Goal: Task Accomplishment & Management: Use online tool/utility

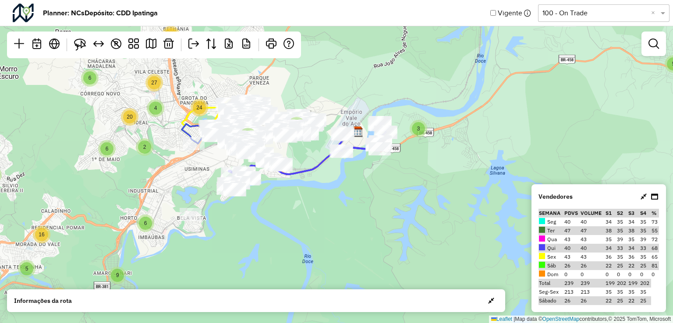
click at [657, 62] on div "2 8 3 5 9 4 3 4 10 4 3 5 2 6 5 4 10 8 5 2 2 4 4 28 6 27 24 20 5 4 8 2 6 9 6 10 …" at bounding box center [336, 161] width 673 height 323
click at [655, 51] on link at bounding box center [654, 44] width 18 height 18
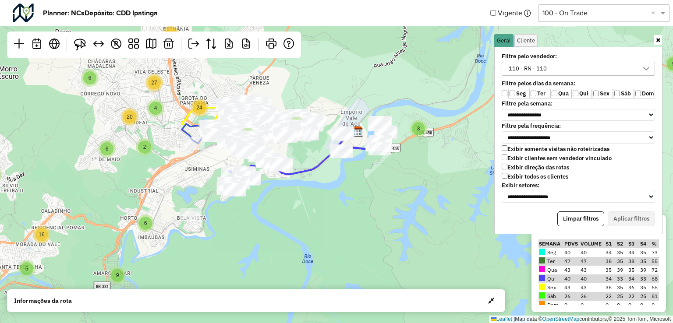
click at [629, 68] on div "110 - RN - 110" at bounding box center [572, 68] width 132 height 13
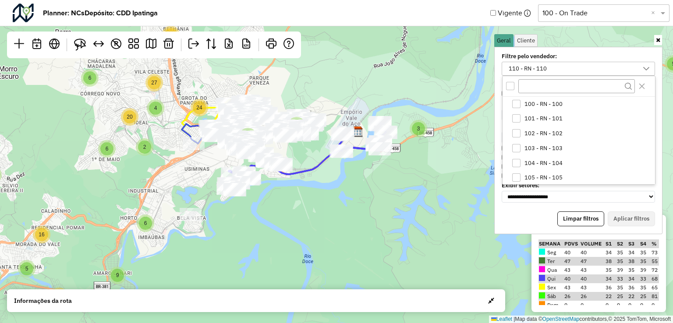
scroll to position [75, 0]
click at [522, 177] on li "110 - RN - 110" at bounding box center [580, 177] width 149 height 15
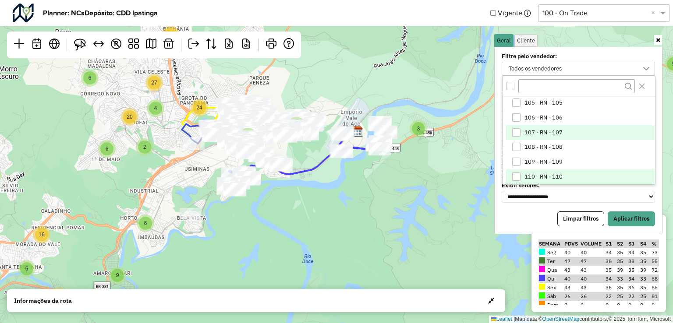
click at [516, 128] on div "107 - RN - 107" at bounding box center [516, 132] width 8 height 8
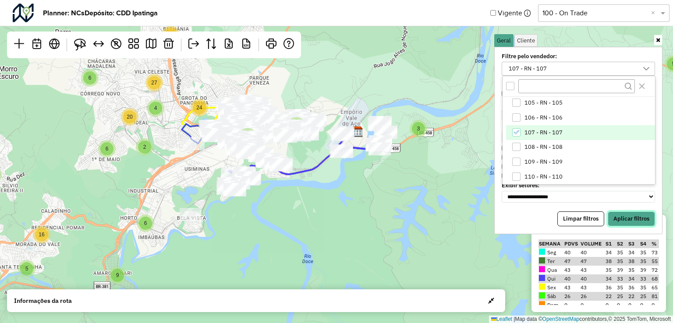
click at [625, 213] on button "Aplicar filtros" at bounding box center [631, 219] width 47 height 15
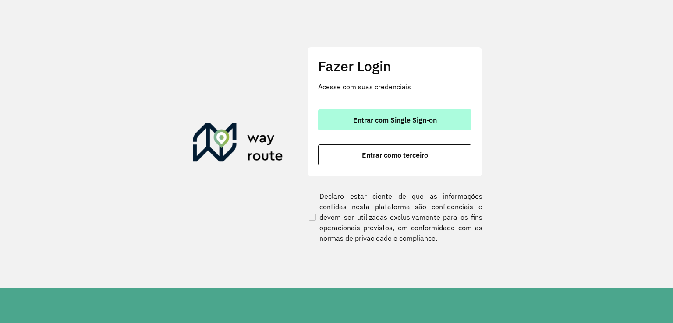
click at [389, 126] on button "Entrar com Single Sign-on" at bounding box center [394, 120] width 153 height 21
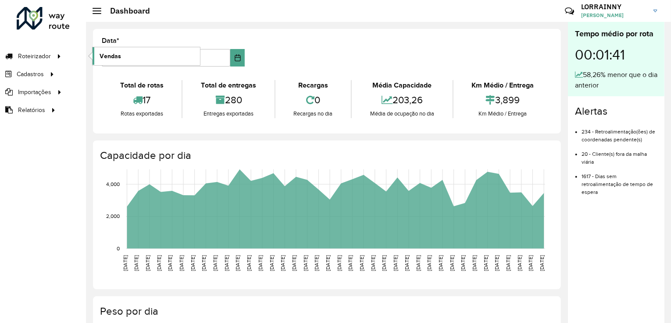
click at [109, 57] on span "Vendas" at bounding box center [109, 56] width 21 height 9
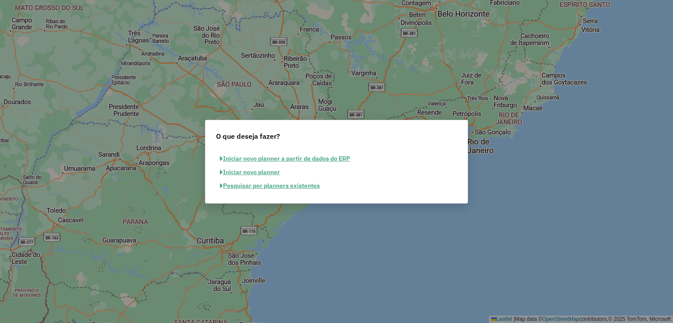
click at [297, 184] on button "Pesquisar por planners existentes" at bounding box center [270, 186] width 108 height 14
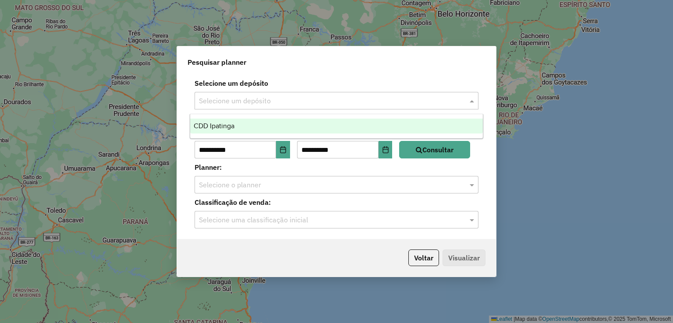
click at [367, 93] on div "Selecione um depósito" at bounding box center [337, 101] width 284 height 18
click at [348, 127] on div "CDD Ipatinga" at bounding box center [336, 126] width 293 height 15
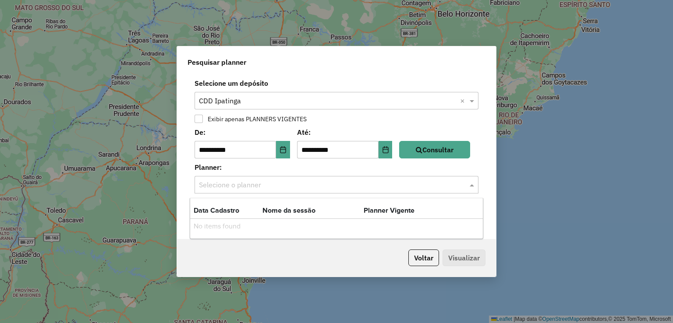
click at [402, 193] on div "Selecione o planner" at bounding box center [337, 185] width 284 height 18
click at [458, 151] on button "Consultar" at bounding box center [434, 150] width 71 height 18
click at [416, 195] on div "**********" at bounding box center [336, 157] width 319 height 165
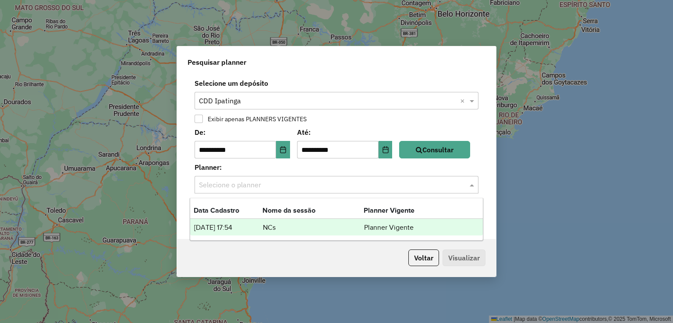
click at [405, 192] on div "Selecione o planner" at bounding box center [337, 185] width 284 height 18
click at [402, 230] on td "Planner Vigente" at bounding box center [390, 227] width 53 height 11
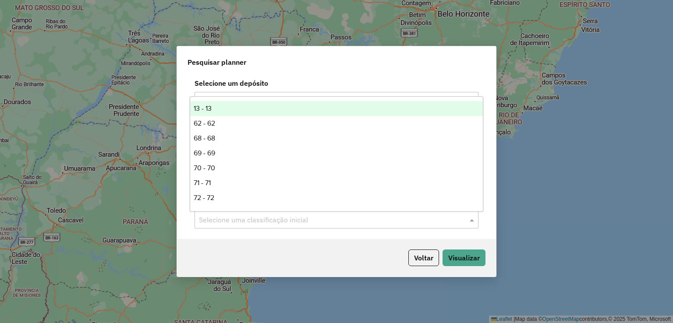
click at [277, 227] on div "Selecione uma classificação inicial" at bounding box center [337, 220] width 284 height 18
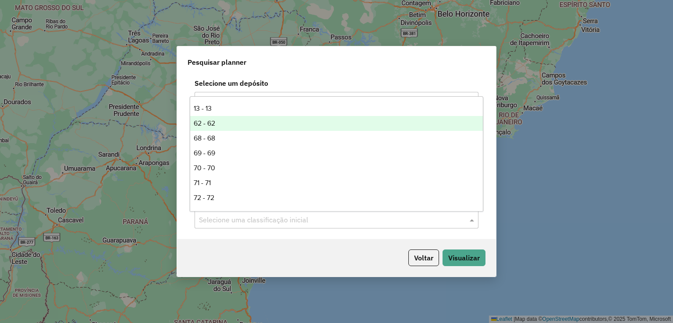
scroll to position [223, 0]
click at [253, 126] on div "100 - On Trade" at bounding box center [336, 124] width 293 height 15
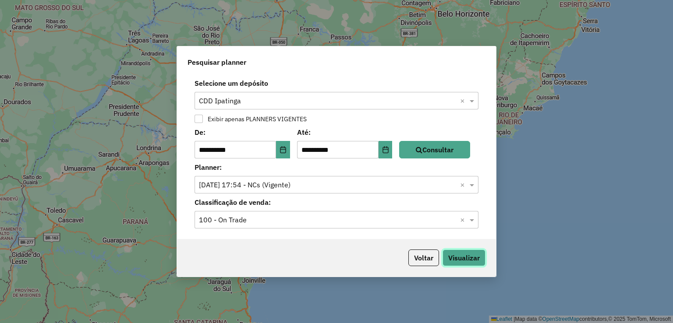
click at [479, 256] on button "Visualizar" at bounding box center [464, 258] width 43 height 17
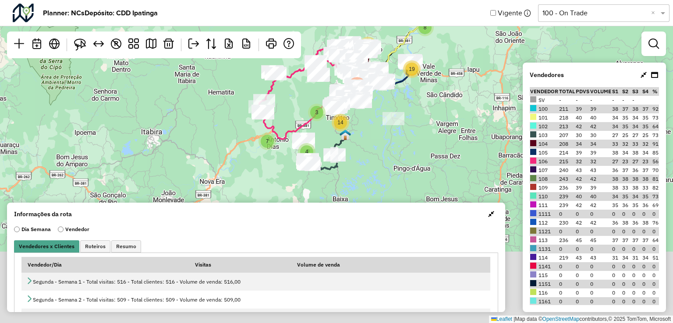
drag, startPoint x: 437, startPoint y: 168, endPoint x: 454, endPoint y: 78, distance: 92.0
click at [454, 78] on div "4 8 19 11 11 7 3 16 14 251 ↦ Leaflet | Map data © OpenStreetMap contributors,© …" at bounding box center [336, 161] width 673 height 323
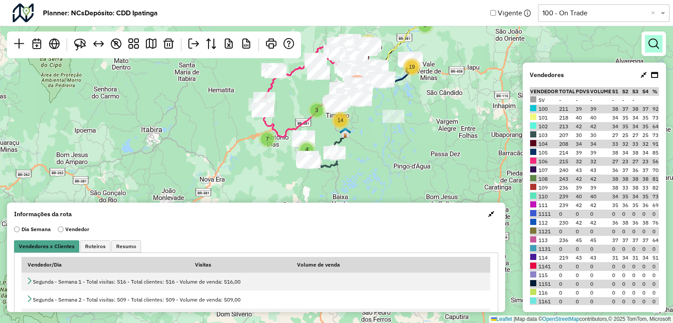
click at [645, 36] on link at bounding box center [654, 44] width 18 height 18
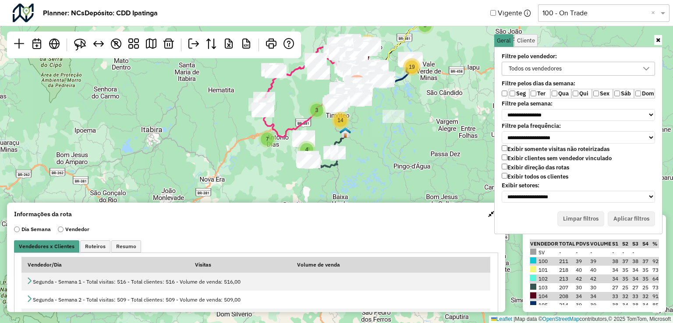
click at [556, 71] on div "Todos os vendedores" at bounding box center [535, 68] width 59 height 13
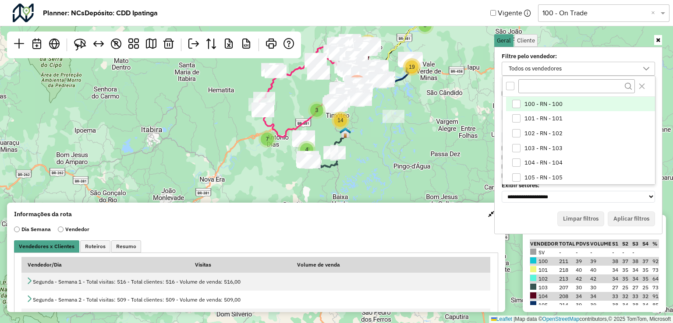
scroll to position [4, 32]
click at [535, 106] on span "100 - RN - 100" at bounding box center [544, 104] width 38 height 7
click at [542, 131] on span "102 - RN - 102" at bounding box center [544, 133] width 38 height 7
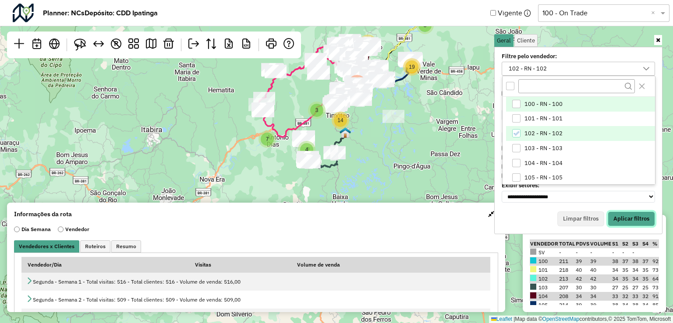
click at [640, 213] on button "Aplicar filtros" at bounding box center [631, 219] width 47 height 15
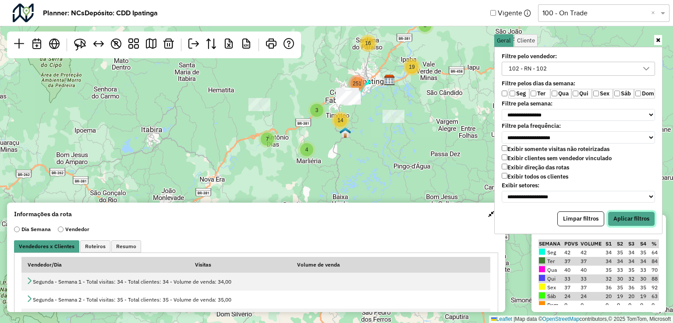
click at [616, 216] on button "Aplicar filtros" at bounding box center [631, 219] width 47 height 15
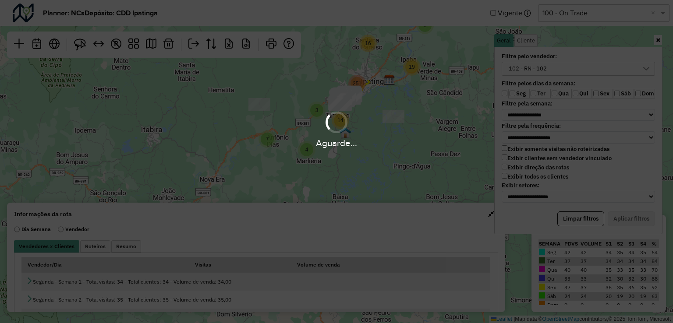
click at [361, 121] on div "Aguarde..." at bounding box center [336, 130] width 673 height 42
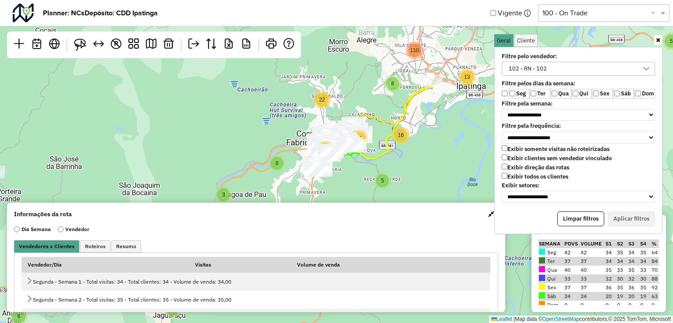
drag, startPoint x: 360, startPoint y: 86, endPoint x: 397, endPoint y: 204, distance: 123.2
click at [398, 205] on hb-planner "**********" at bounding box center [336, 161] width 673 height 323
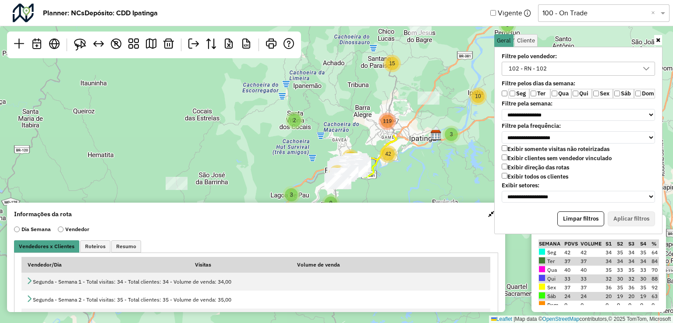
click at [485, 213] on button "button" at bounding box center [491, 214] width 14 height 14
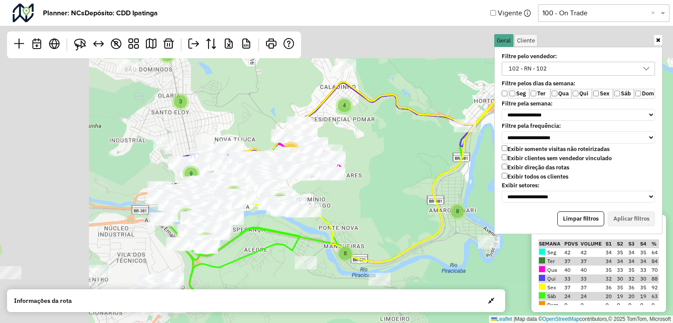
drag, startPoint x: 350, startPoint y: 166, endPoint x: 510, endPoint y: 266, distance: 188.8
click at [510, 266] on div "3 3 3 5 2 5 5 4 9 2 3 3 2 2 2 4 2 4 2 8 8 9 4 2 3 6 7 2 3 15 5 2 2 5 2 2 4 8 4 …" at bounding box center [336, 161] width 673 height 323
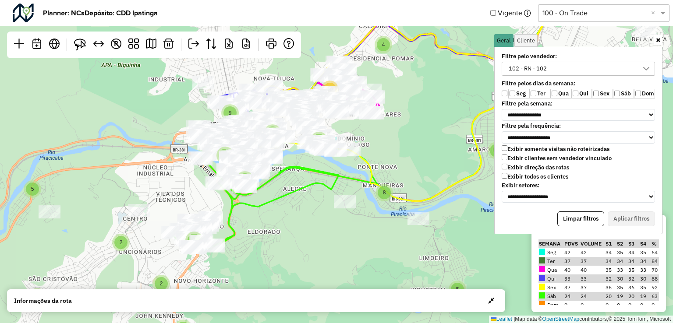
drag, startPoint x: 346, startPoint y: 200, endPoint x: 384, endPoint y: 137, distance: 73.3
click at [384, 137] on div "3 3 3 5 2 5 5 4 9 2 3 3 2 2 2 4 2 4 2 8 8 9 4 2 3 6 7 2 3 15 5 2 2 5 2 2 4 8 4 …" at bounding box center [336, 161] width 673 height 323
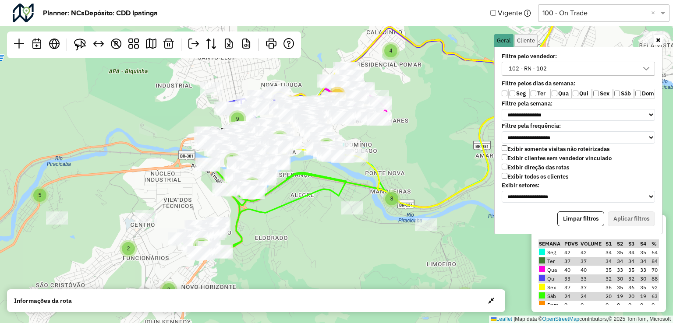
drag, startPoint x: 316, startPoint y: 163, endPoint x: 333, endPoint y: 174, distance: 20.9
click at [333, 174] on div "3 3 3 5 2 5 5 4 9 2 3 3 2 2 2 4 2 4 2 8 8 9 4 2 3 6 7 2 3 15 5 2 2 5 2 2 4 8 4 …" at bounding box center [336, 161] width 673 height 323
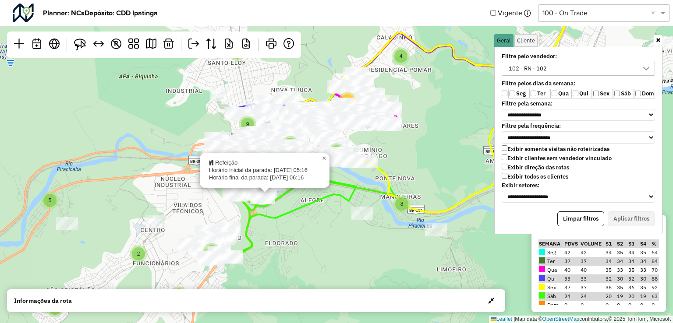
click at [285, 226] on div "3 3 3 5 2 5 5 4 9 2 3 3 2 2 2 4 2 4 2 8 8 9 4 2 3 6 7 2 3 15 5 2 2 5 2 2 4 8 4 …" at bounding box center [336, 161] width 673 height 323
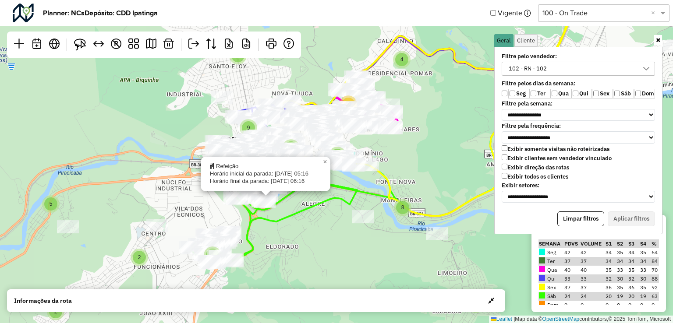
click at [295, 249] on div "3 3 3 5 2 5 5 4 9 2 3 3 2 2 2 4 2 4 2 8 8 9 4 2 3 6 7 2 3 15 5 2 2 5 2 2 4 8 4 …" at bounding box center [336, 161] width 673 height 323
